Goal: Task Accomplishment & Management: Manage account settings

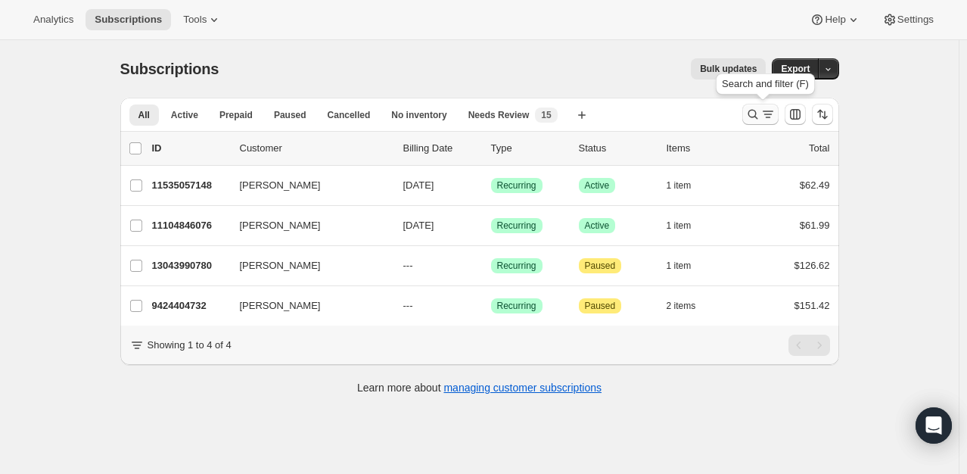
click at [758, 111] on icon "Search and filter results" at bounding box center [753, 115] width 10 height 10
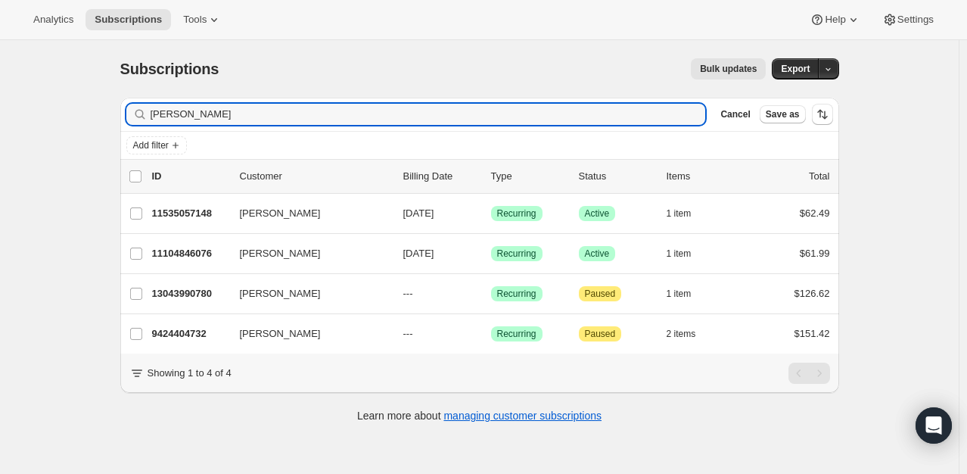
type input "[PERSON_NAME]"
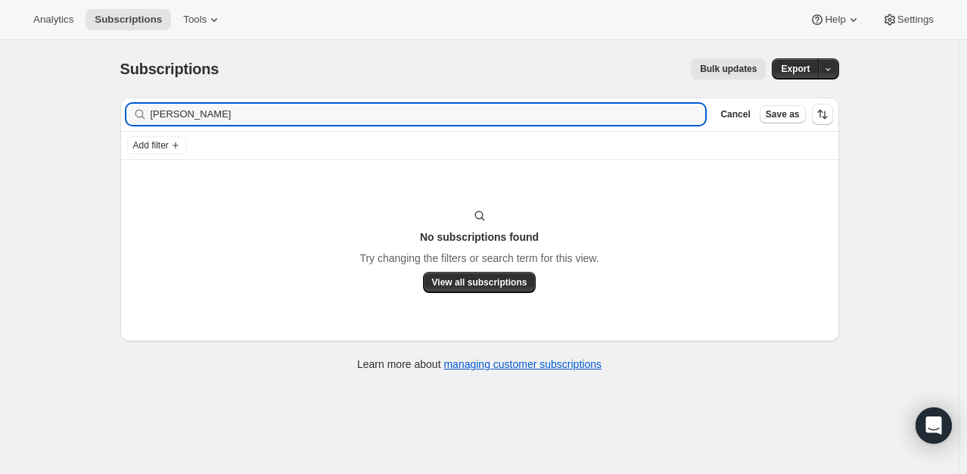
drag, startPoint x: 232, startPoint y: 117, endPoint x: 98, endPoint y: 121, distance: 134.8
click at [99, 120] on div "Subscriptions. This page is ready Subscriptions Bulk updates More actions Bulk …" at bounding box center [479, 277] width 959 height 474
type input "[PERSON_NAME]"
drag, startPoint x: 278, startPoint y: 113, endPoint x: 52, endPoint y: 89, distance: 226.8
click at [64, 100] on div "Subscriptions. This page is ready Subscriptions Bulk updates More actions Bulk …" at bounding box center [479, 277] width 959 height 474
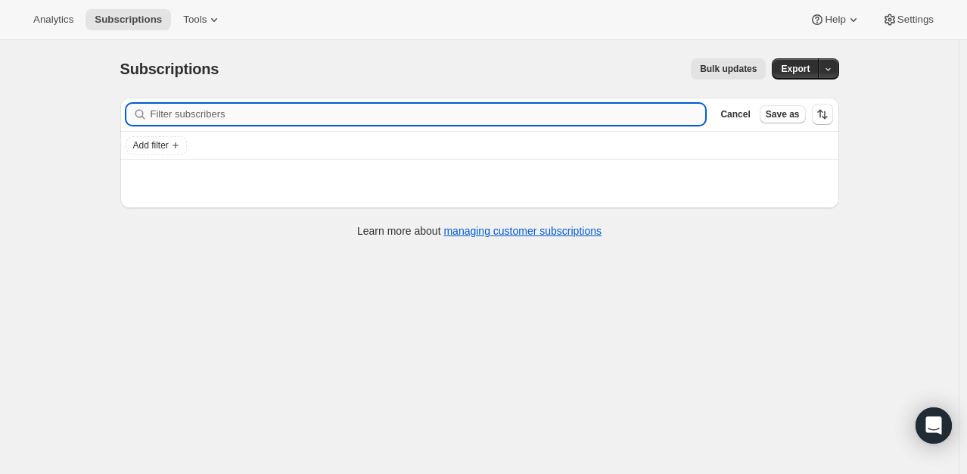
drag, startPoint x: 174, startPoint y: 104, endPoint x: 163, endPoint y: 115, distance: 15.5
click at [163, 115] on input "Filter subscribers" at bounding box center [429, 114] width 556 height 21
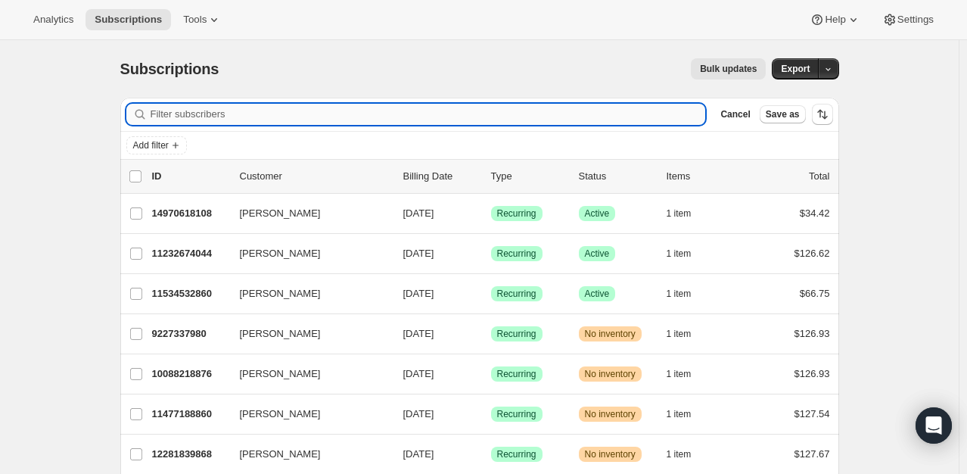
paste input "[EMAIL_ADDRESS][DOMAIN_NAME]>"
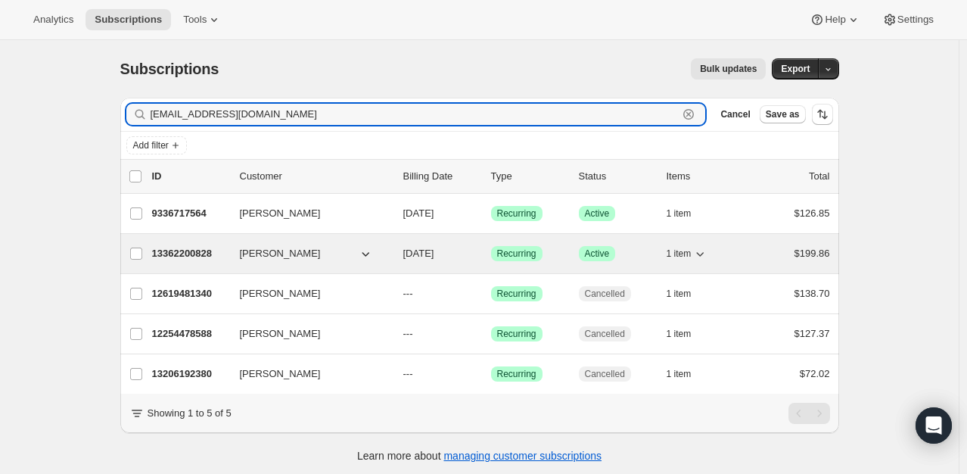
type input "[EMAIL_ADDRESS][DOMAIN_NAME]"
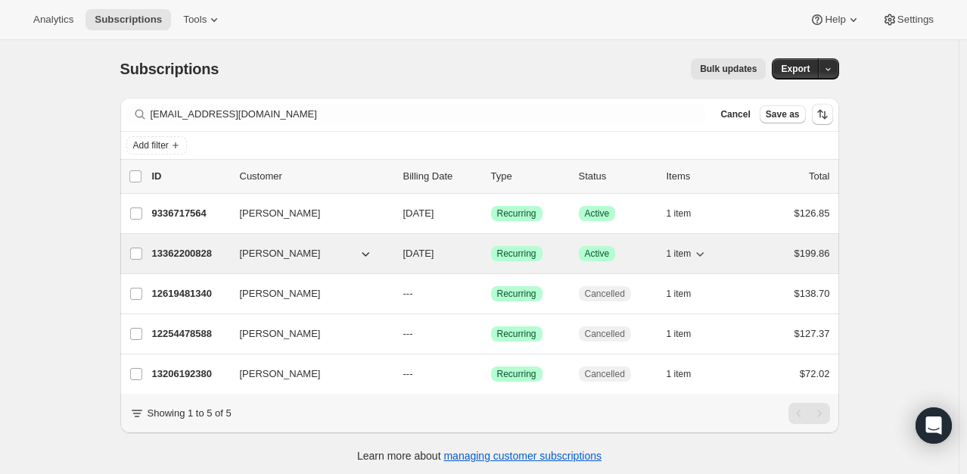
click at [185, 257] on p "13362200828" at bounding box center [190, 253] width 76 height 15
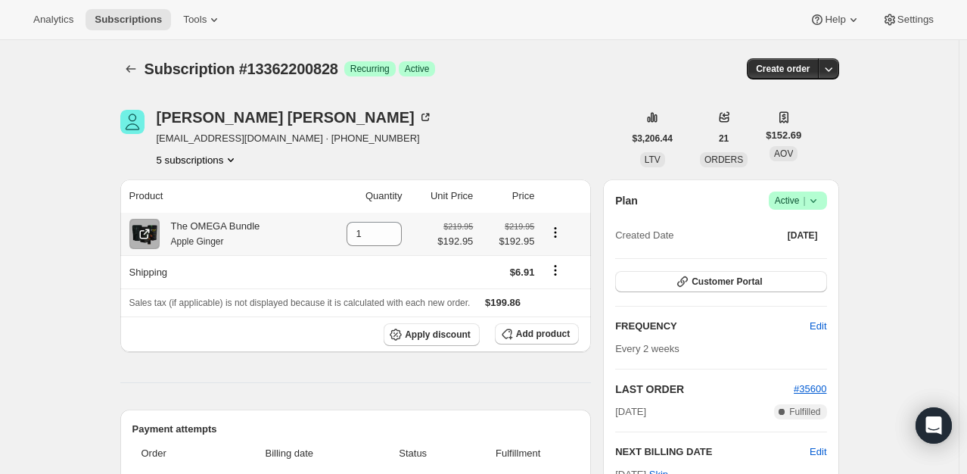
click at [561, 232] on icon "Product actions" at bounding box center [555, 232] width 15 height 15
click at [569, 262] on span "Swap variant" at bounding box center [559, 261] width 57 height 11
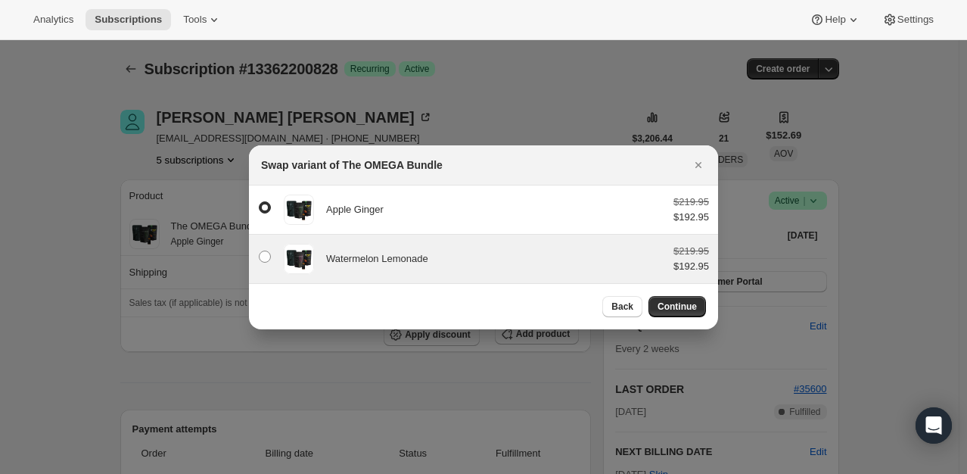
click at [276, 254] on div "Watermelon Lemonade $219.95 $192.95" at bounding box center [483, 259] width 451 height 30
radio input "false"
radio input "true"
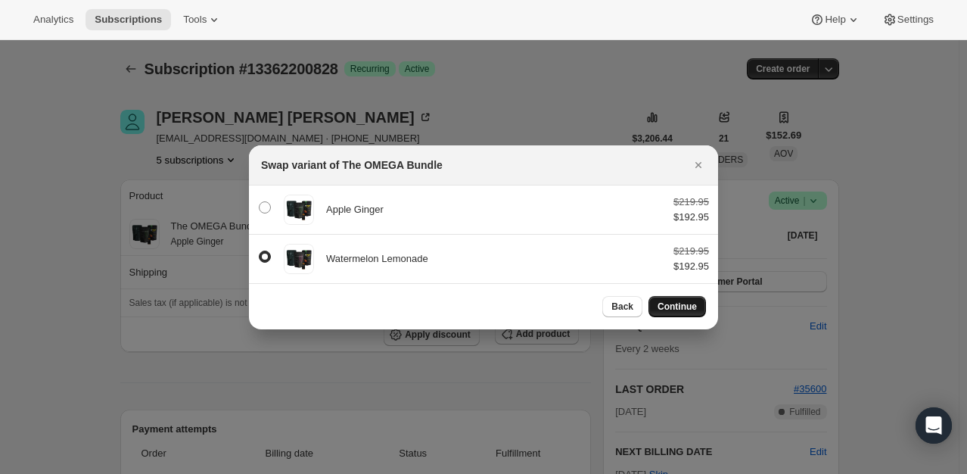
click at [684, 316] on button "Continue" at bounding box center [678, 306] width 58 height 21
select select "fixed"
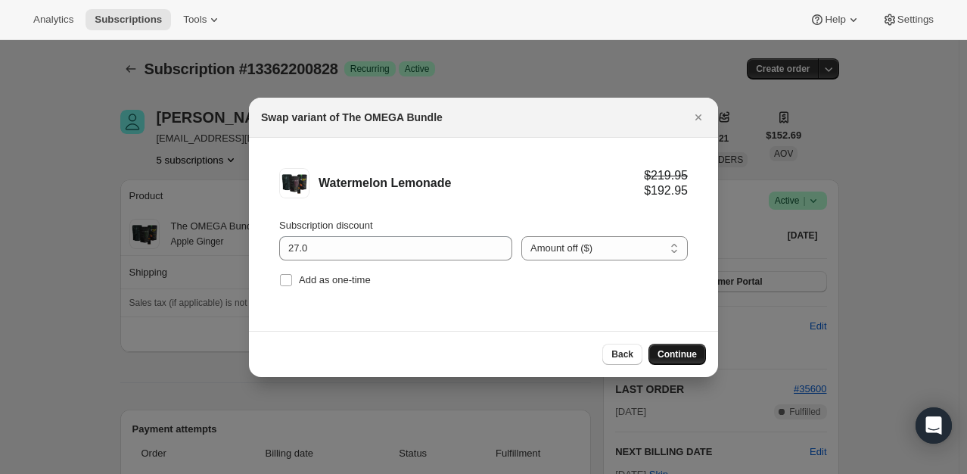
click at [675, 344] on button "Continue" at bounding box center [678, 354] width 58 height 21
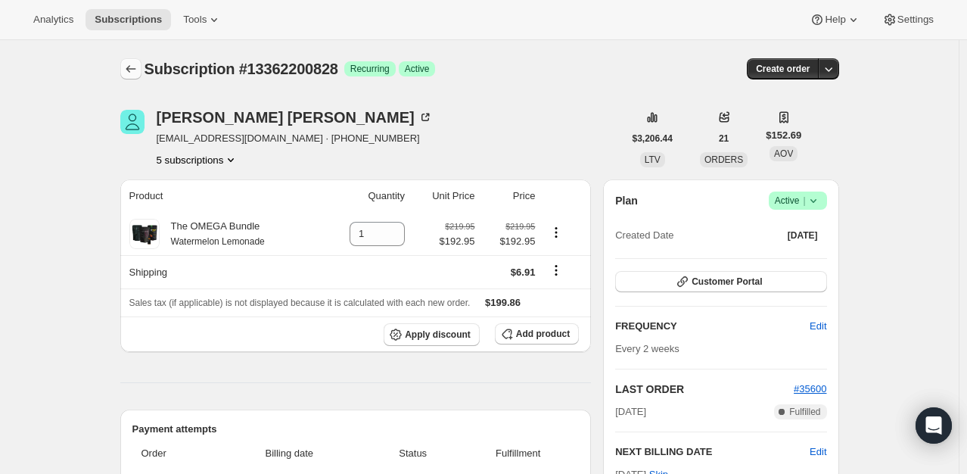
click at [136, 66] on icon "Subscriptions" at bounding box center [130, 68] width 15 height 15
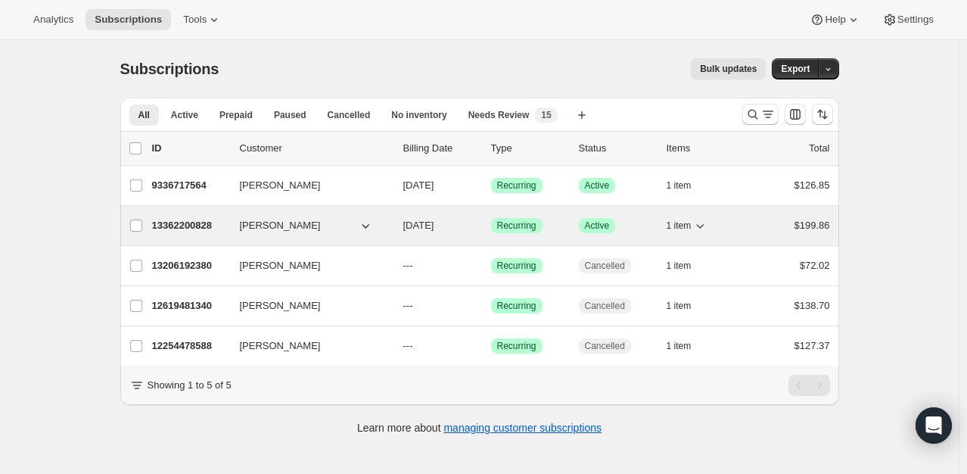
click at [280, 227] on span "[PERSON_NAME]" at bounding box center [280, 225] width 81 height 15
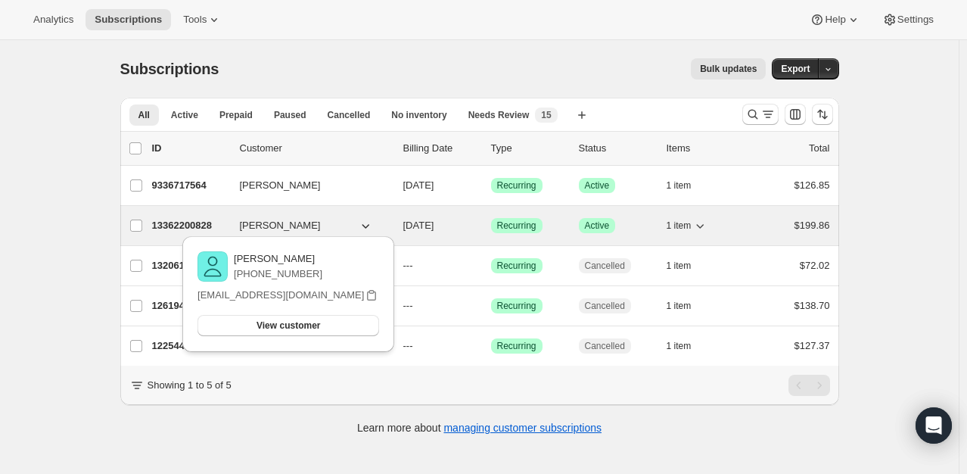
click at [196, 226] on p "13362200828" at bounding box center [190, 225] width 76 height 15
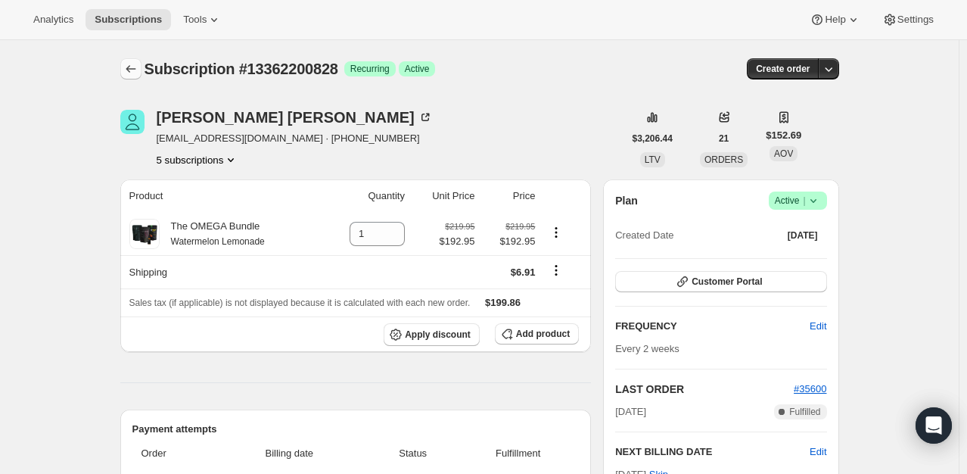
click at [134, 71] on icon "Subscriptions" at bounding box center [130, 68] width 15 height 15
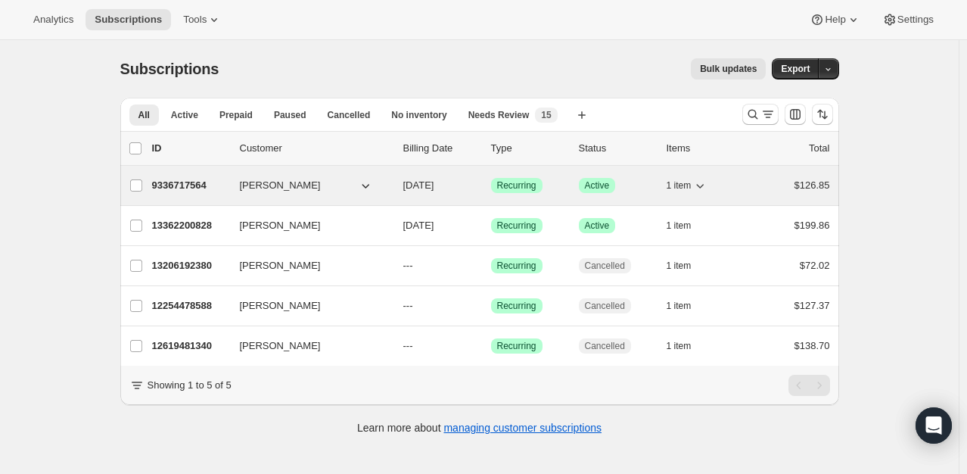
click at [191, 178] on p "9336717564" at bounding box center [190, 185] width 76 height 15
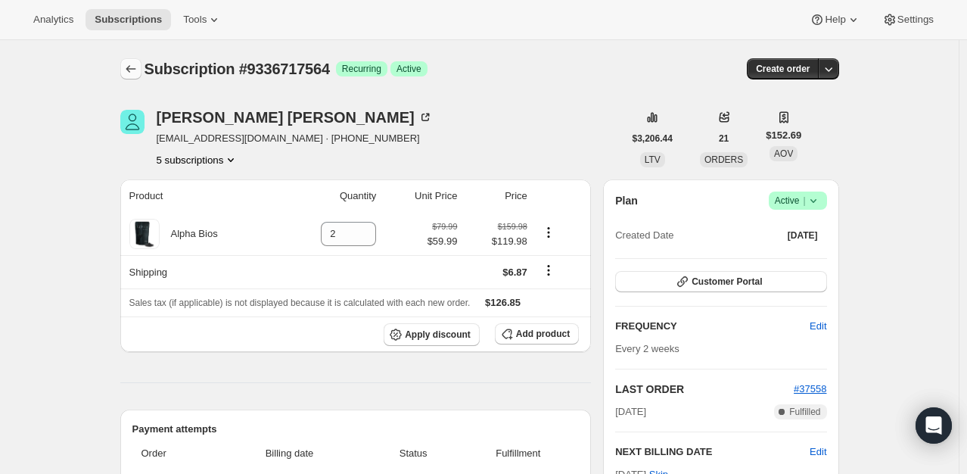
click at [132, 61] on icon "Subscriptions" at bounding box center [130, 68] width 15 height 15
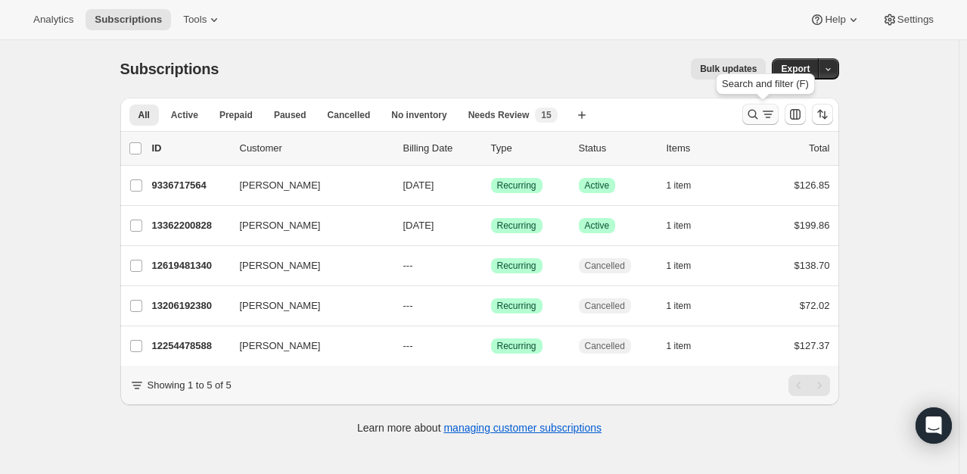
click at [748, 117] on icon "Search and filter results" at bounding box center [753, 114] width 15 height 15
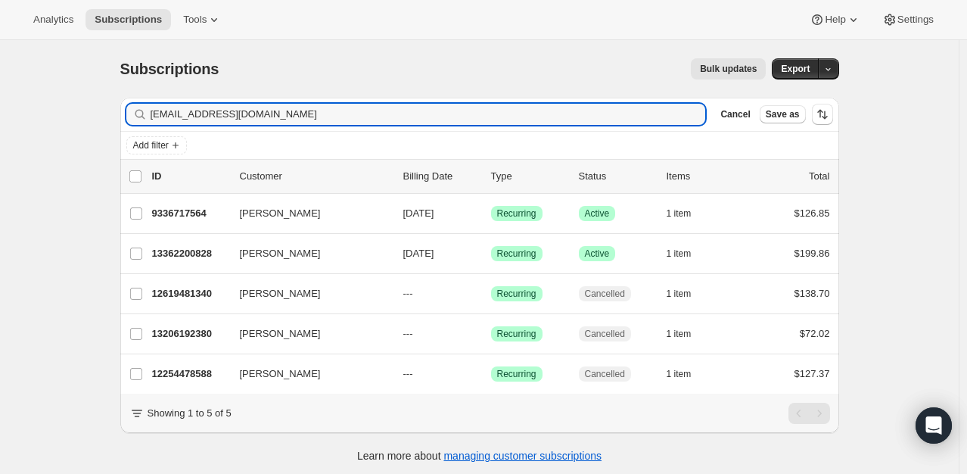
drag, startPoint x: 281, startPoint y: 117, endPoint x: 46, endPoint y: 119, distance: 234.7
click at [52, 119] on div "Subscriptions. This page is ready Subscriptions Bulk updates More actions Bulk …" at bounding box center [479, 277] width 959 height 474
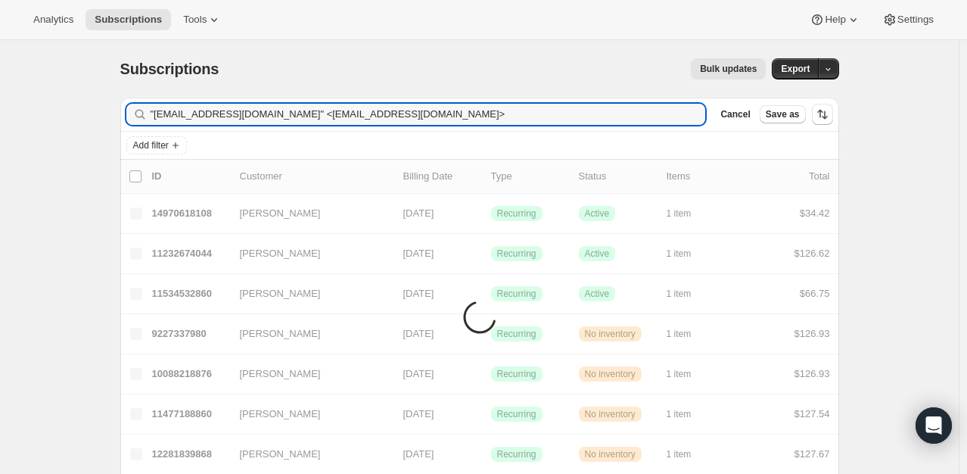
drag, startPoint x: 255, startPoint y: 113, endPoint x: 5, endPoint y: 95, distance: 250.4
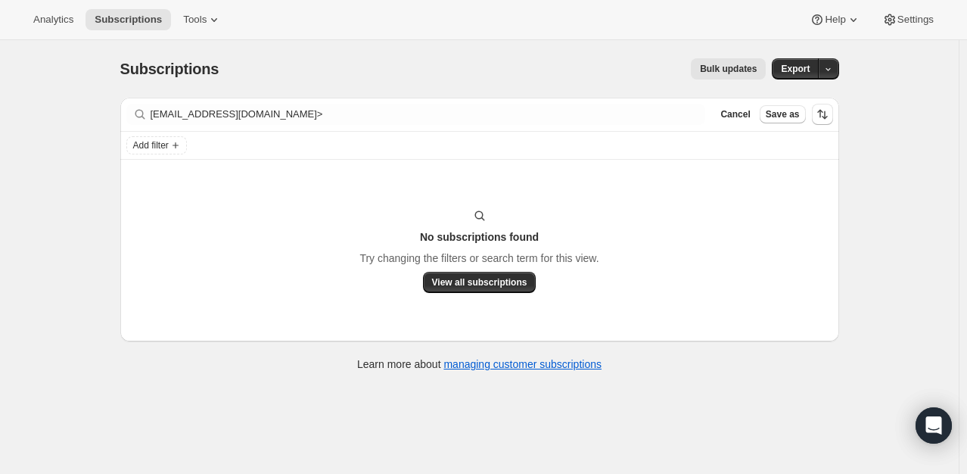
click at [266, 132] on div "Add filter" at bounding box center [479, 145] width 719 height 27
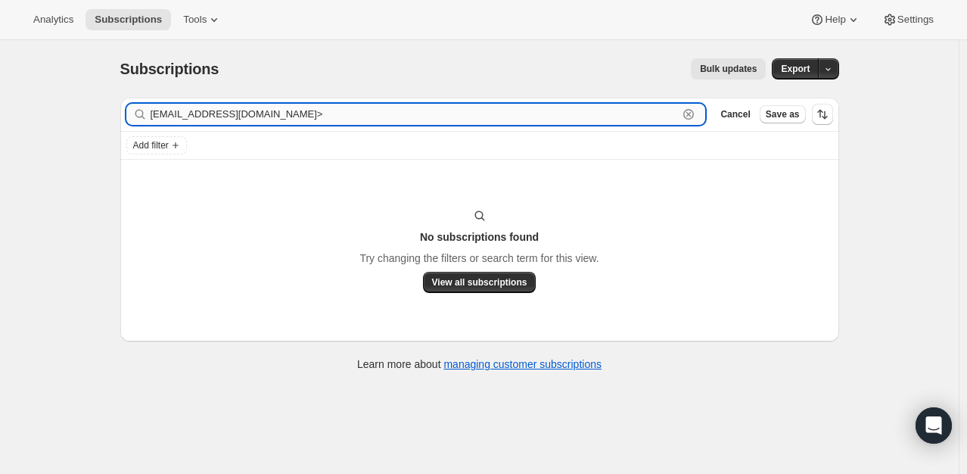
click at [269, 119] on input "[EMAIL_ADDRESS][DOMAIN_NAME]>" at bounding box center [415, 114] width 528 height 21
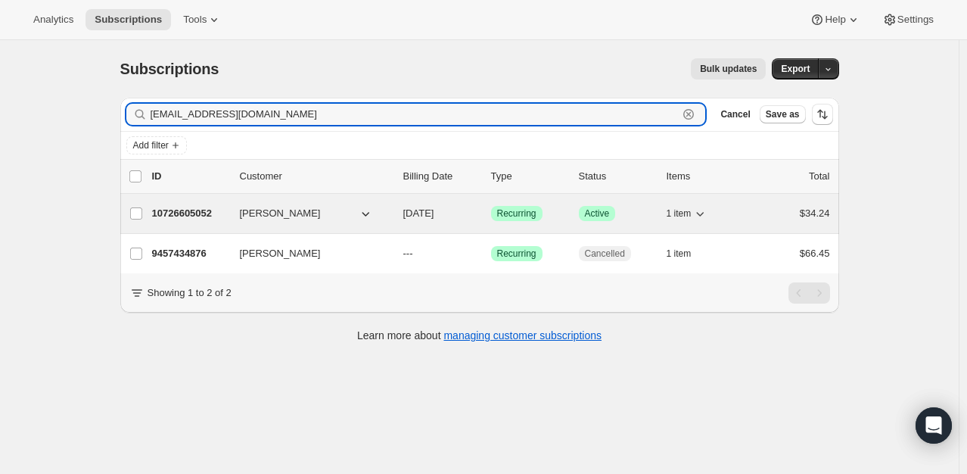
type input "[EMAIL_ADDRESS][DOMAIN_NAME]"
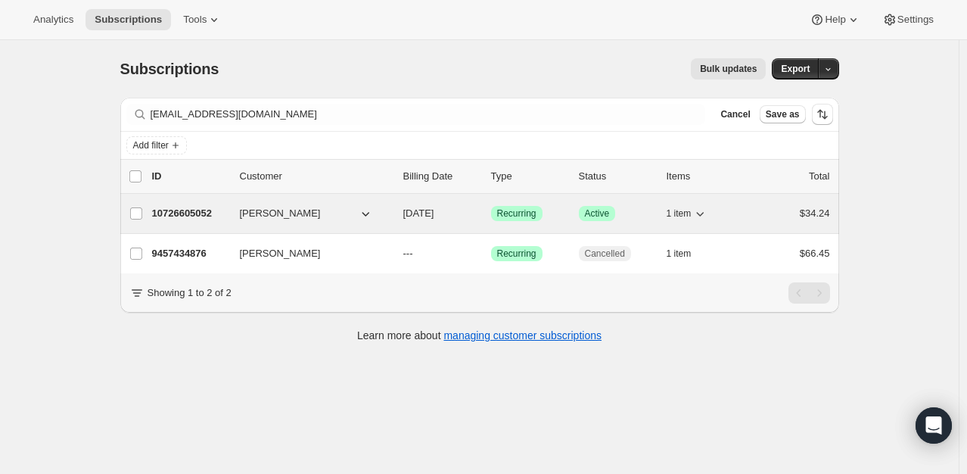
click at [175, 217] on p "10726605052" at bounding box center [190, 213] width 76 height 15
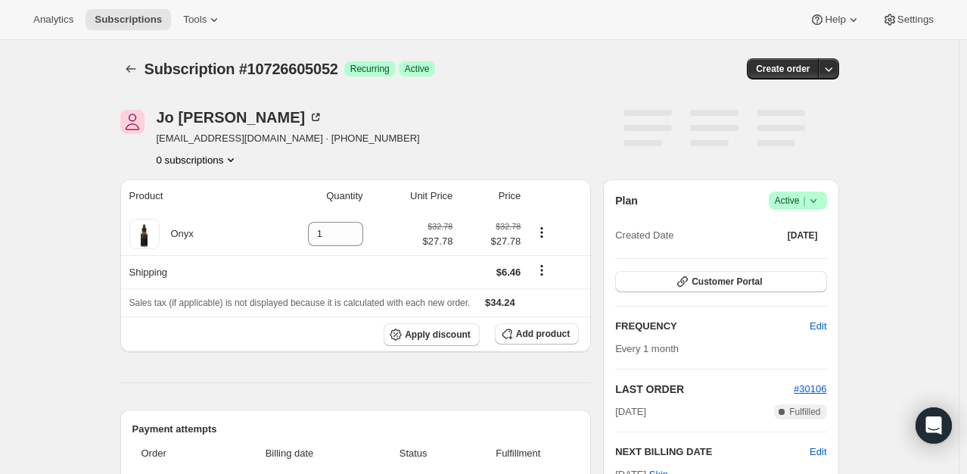
drag, startPoint x: 808, startPoint y: 192, endPoint x: 808, endPoint y: 206, distance: 14.4
click at [808, 192] on span "Success Active |" at bounding box center [798, 201] width 58 height 18
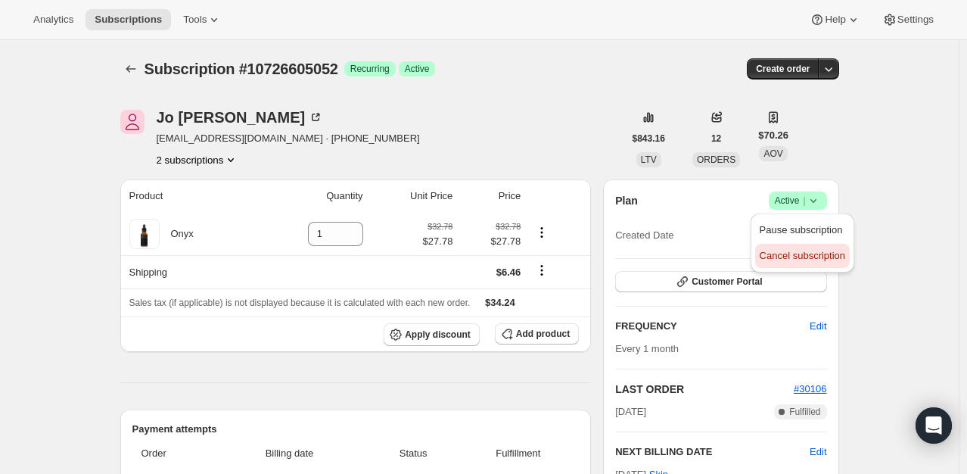
click at [799, 253] on span "Cancel subscription" at bounding box center [803, 255] width 86 height 11
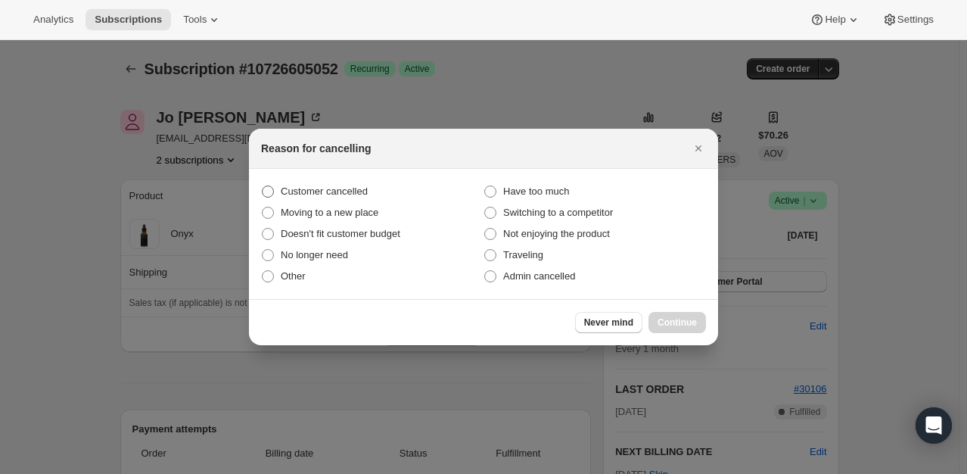
drag, startPoint x: 384, startPoint y: 192, endPoint x: 550, endPoint y: 256, distance: 178.3
click at [385, 192] on label "Customer cancelled" at bounding box center [372, 191] width 223 height 21
click at [263, 186] on input "Customer cancelled" at bounding box center [262, 185] width 1 height 1
radio input "true"
click at [684, 316] on button "Continue" at bounding box center [678, 322] width 58 height 21
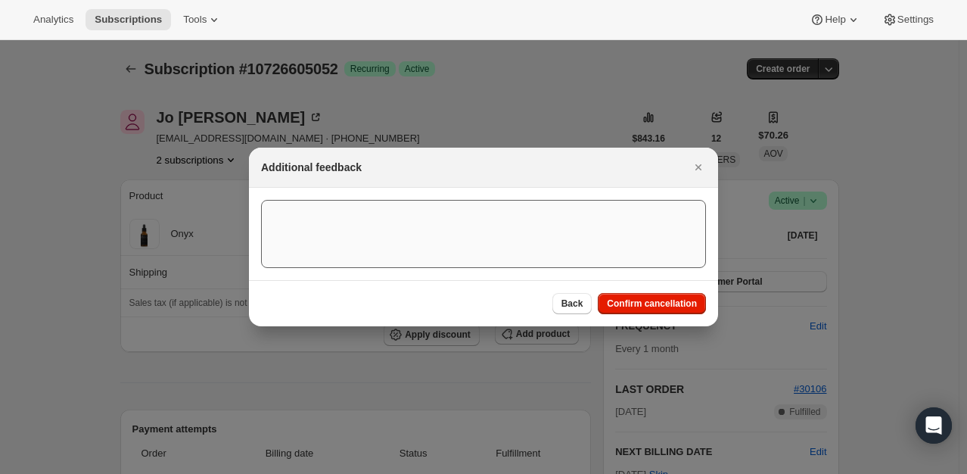
drag, startPoint x: 636, startPoint y: 306, endPoint x: 590, endPoint y: 274, distance: 55.4
click at [636, 306] on span "Confirm cancellation" at bounding box center [652, 304] width 90 height 12
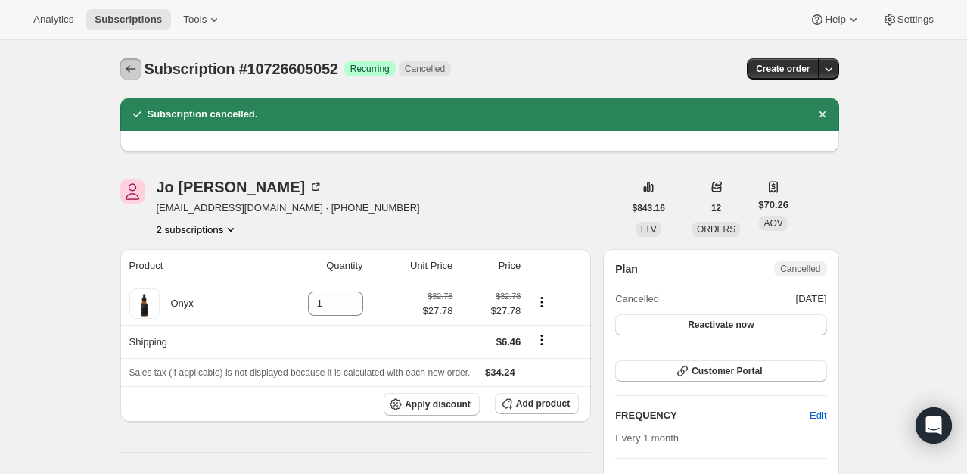
click at [129, 61] on icon "Subscriptions" at bounding box center [130, 68] width 15 height 15
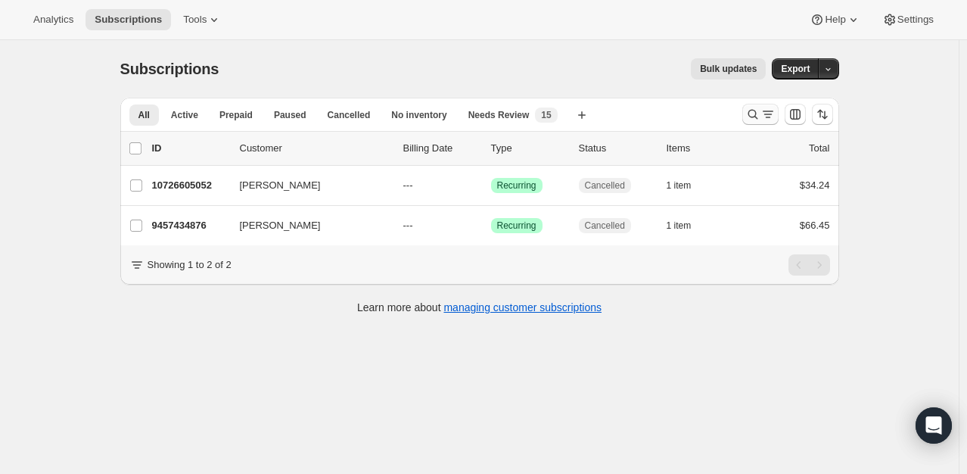
drag, startPoint x: 749, startPoint y: 126, endPoint x: 757, endPoint y: 114, distance: 14.3
click at [757, 114] on div at bounding box center [788, 114] width 103 height 30
click at [757, 114] on icon "Search and filter results" at bounding box center [753, 114] width 15 height 15
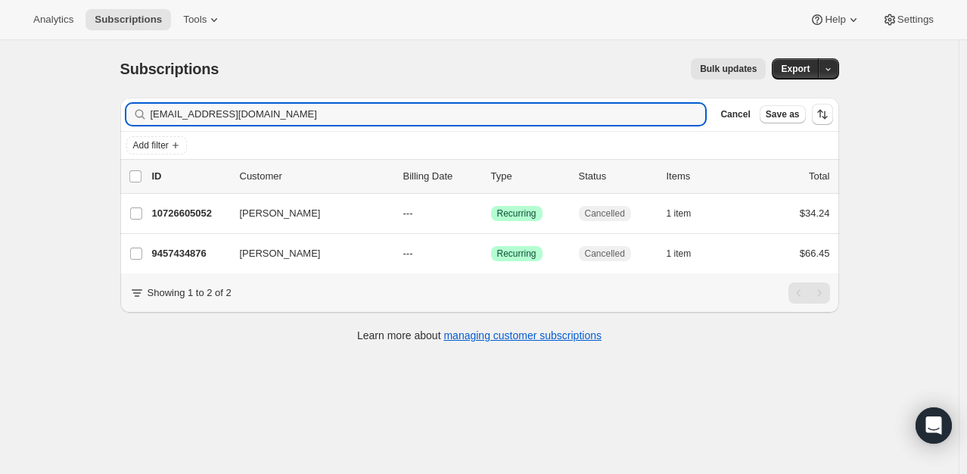
drag, startPoint x: 198, startPoint y: 117, endPoint x: 125, endPoint y: 117, distance: 72.7
click at [126, 117] on div "Filter subscribers [EMAIL_ADDRESS][DOMAIN_NAME] Clear Cancel Save as" at bounding box center [479, 114] width 719 height 33
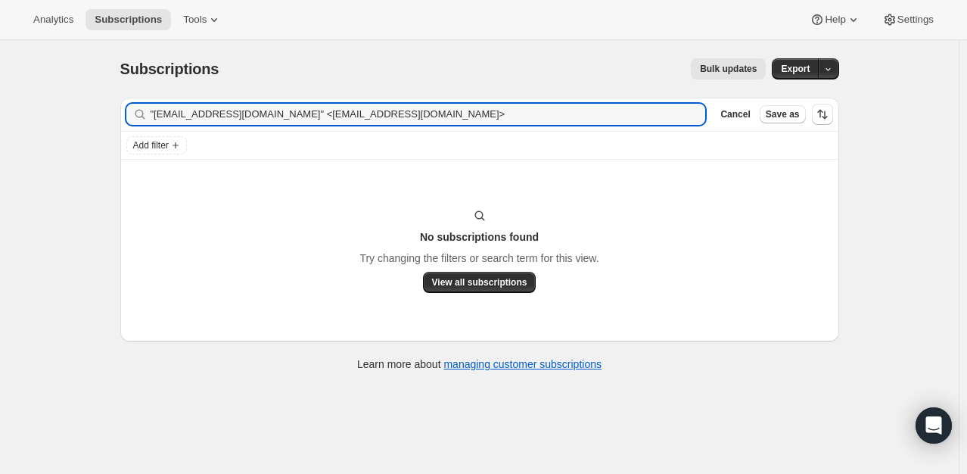
drag, startPoint x: 274, startPoint y: 110, endPoint x: 86, endPoint y: 111, distance: 188.5
click at [80, 115] on div "Subscriptions. This page is ready Subscriptions Bulk updates More actions Bulk …" at bounding box center [479, 277] width 959 height 474
click at [396, 123] on input "[EMAIL_ADDRESS][DOMAIN_NAME]>" at bounding box center [429, 114] width 556 height 21
type input "[EMAIL_ADDRESS][DOMAIN_NAME]"
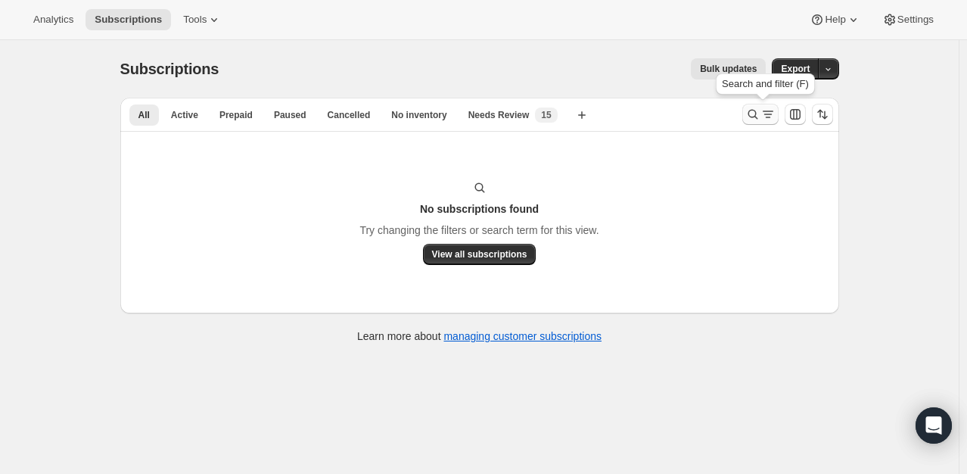
click at [764, 114] on icon "Search and filter results" at bounding box center [768, 114] width 15 height 15
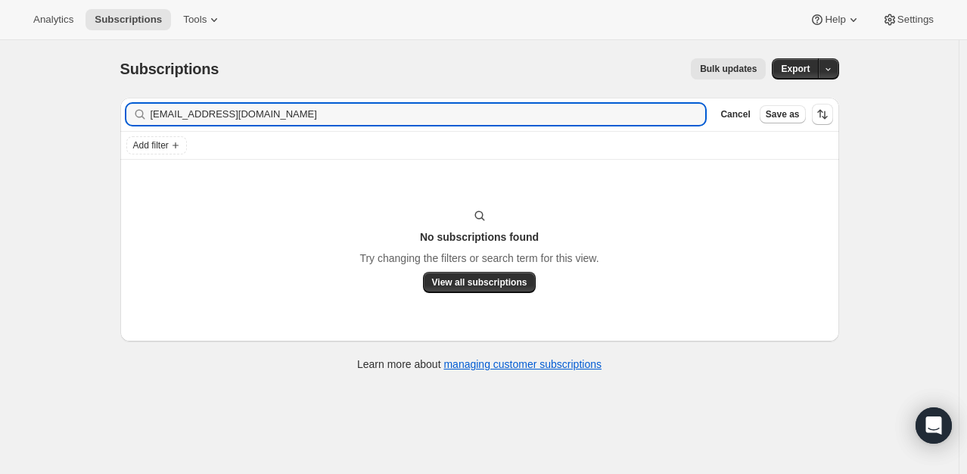
drag, startPoint x: 280, startPoint y: 111, endPoint x: 30, endPoint y: 57, distance: 255.5
click at [70, 83] on div "Subscriptions. This page is ready Subscriptions Bulk updates More actions Bulk …" at bounding box center [479, 277] width 959 height 474
drag, startPoint x: 183, startPoint y: 114, endPoint x: 99, endPoint y: 106, distance: 84.4
click at [123, 122] on div "Filter subscribers [PERSON_NAME] Clear Cancel Save as" at bounding box center [479, 114] width 719 height 33
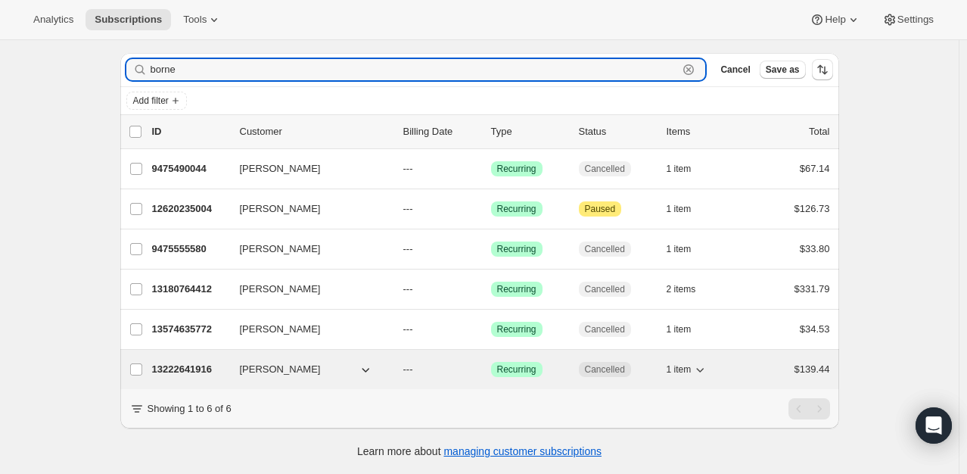
scroll to position [55, 0]
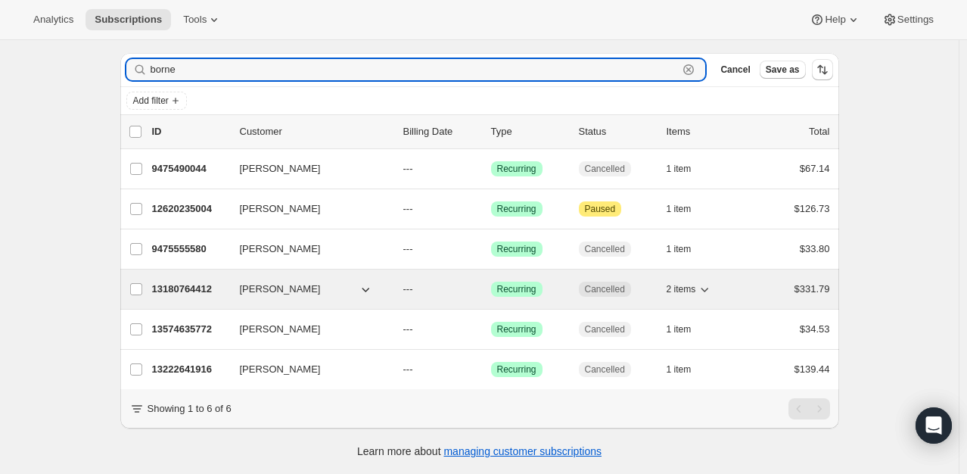
type input "borne"
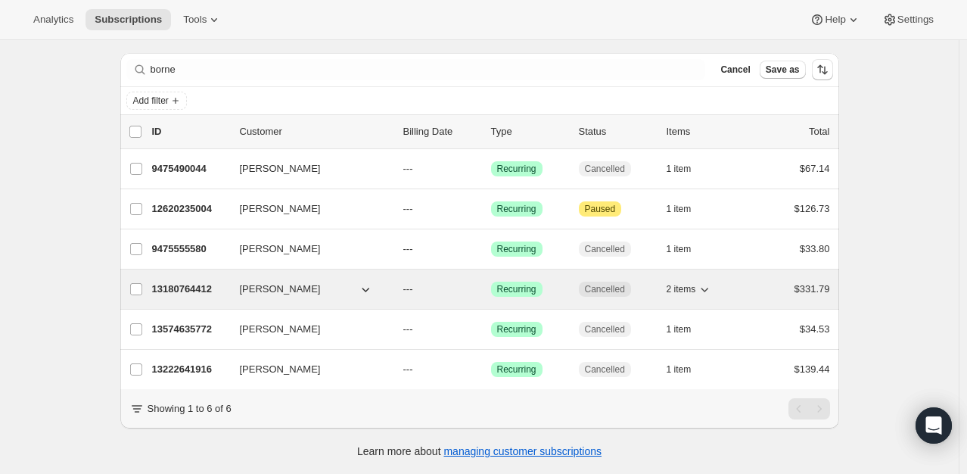
click at [195, 282] on p "13180764412" at bounding box center [190, 289] width 76 height 15
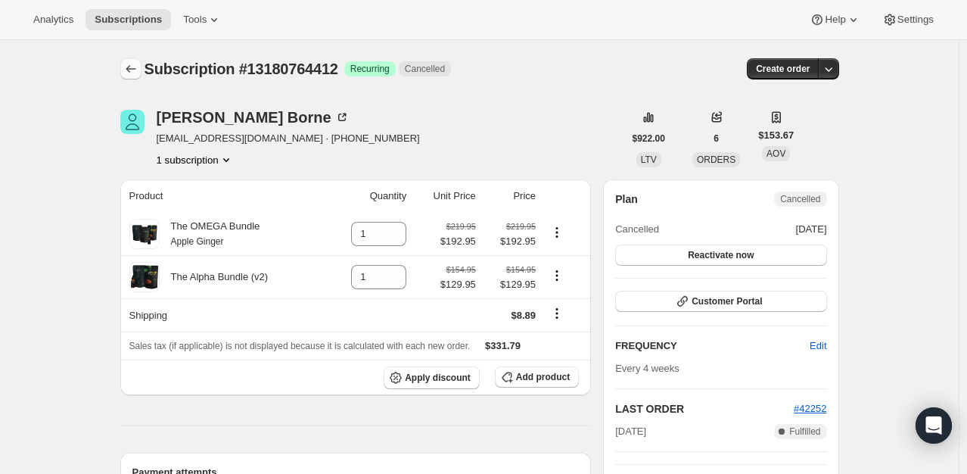
click at [129, 65] on icon "Subscriptions" at bounding box center [130, 68] width 15 height 15
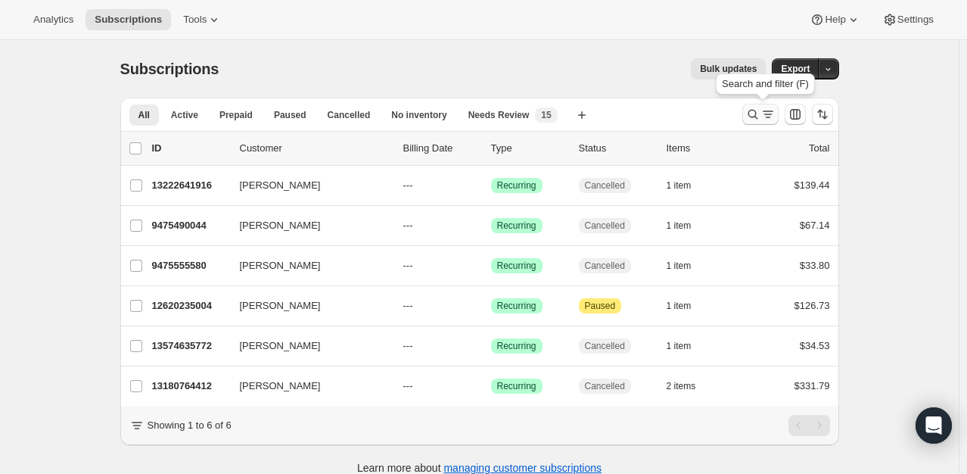
click at [752, 111] on icon "Search and filter results" at bounding box center [753, 115] width 10 height 10
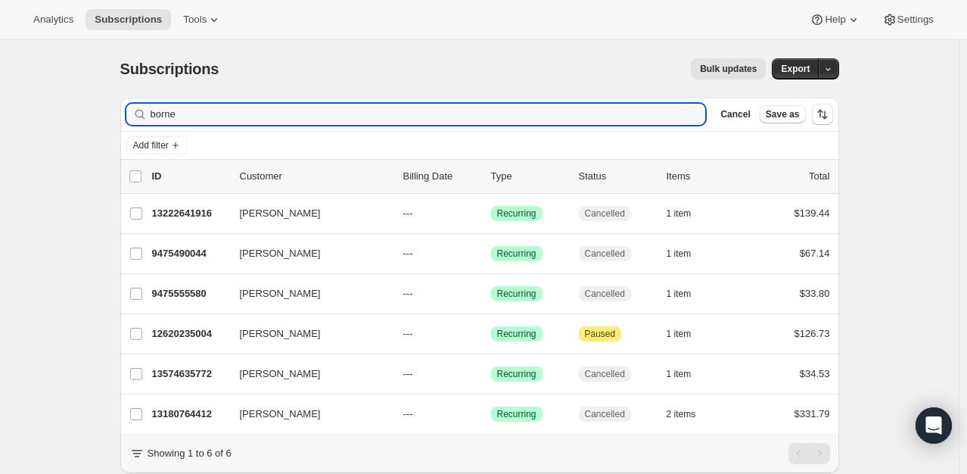
drag, startPoint x: 186, startPoint y: 118, endPoint x: 115, endPoint y: 125, distance: 71.5
click at [115, 125] on div "Filter subscribers borne Clear Cancel Save as Add filter 0 selected Update next…" at bounding box center [473, 302] width 731 height 433
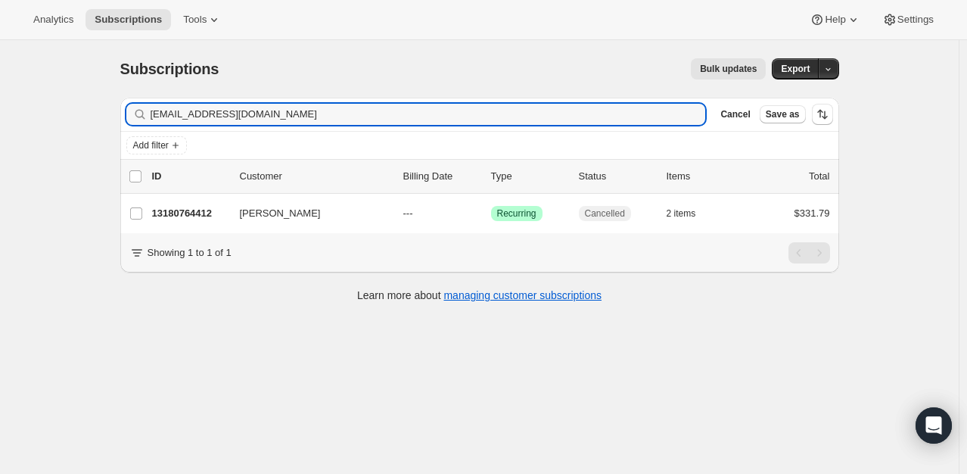
type input "[EMAIL_ADDRESS][DOMAIN_NAME]"
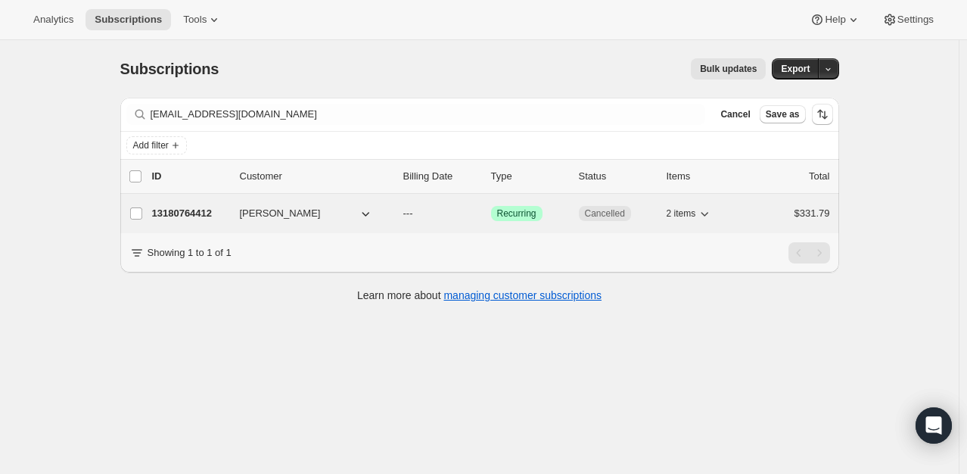
click at [199, 206] on p "13180764412" at bounding box center [190, 213] width 76 height 15
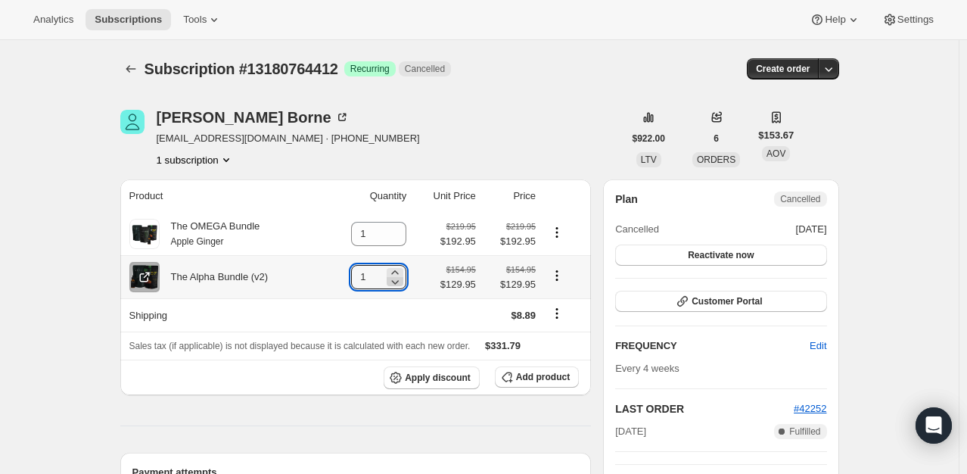
click at [400, 285] on icon at bounding box center [395, 281] width 15 height 15
type input "0"
